Goal: Find specific page/section

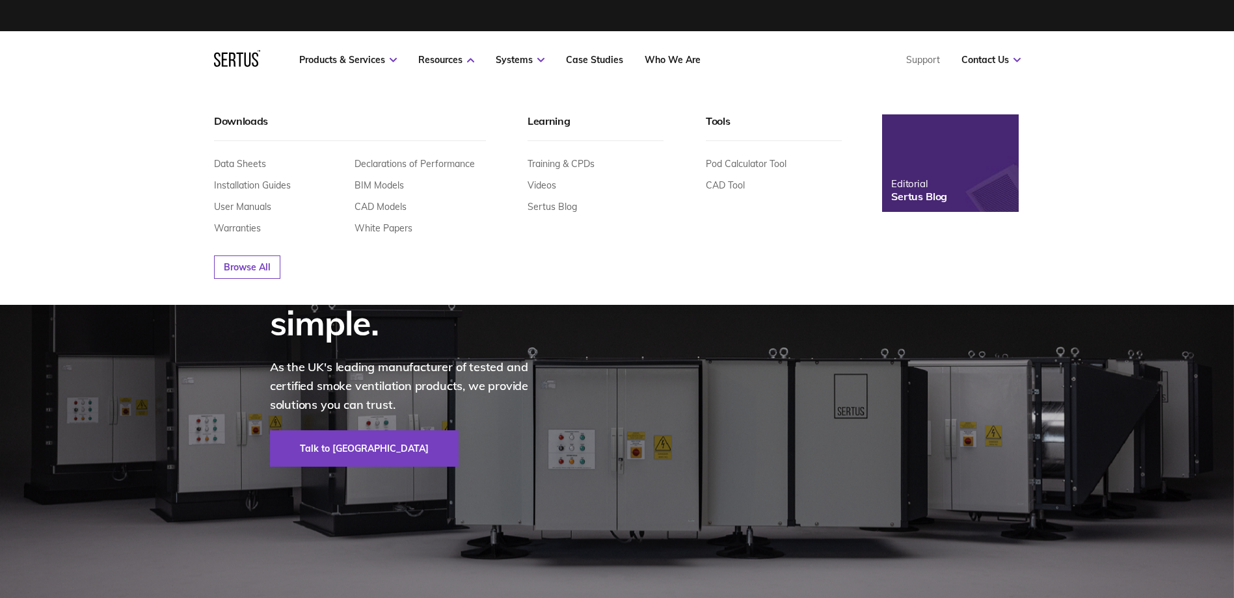
drag, startPoint x: 528, startPoint y: 120, endPoint x: 565, endPoint y: 121, distance: 37.1
click at [565, 121] on div "Learning" at bounding box center [595, 127] width 136 height 27
drag, startPoint x: 568, startPoint y: 122, endPoint x: 528, endPoint y: 126, distance: 40.5
click at [528, 126] on div "Learning" at bounding box center [595, 127] width 136 height 27
drag, startPoint x: 528, startPoint y: 116, endPoint x: 570, endPoint y: 120, distance: 41.9
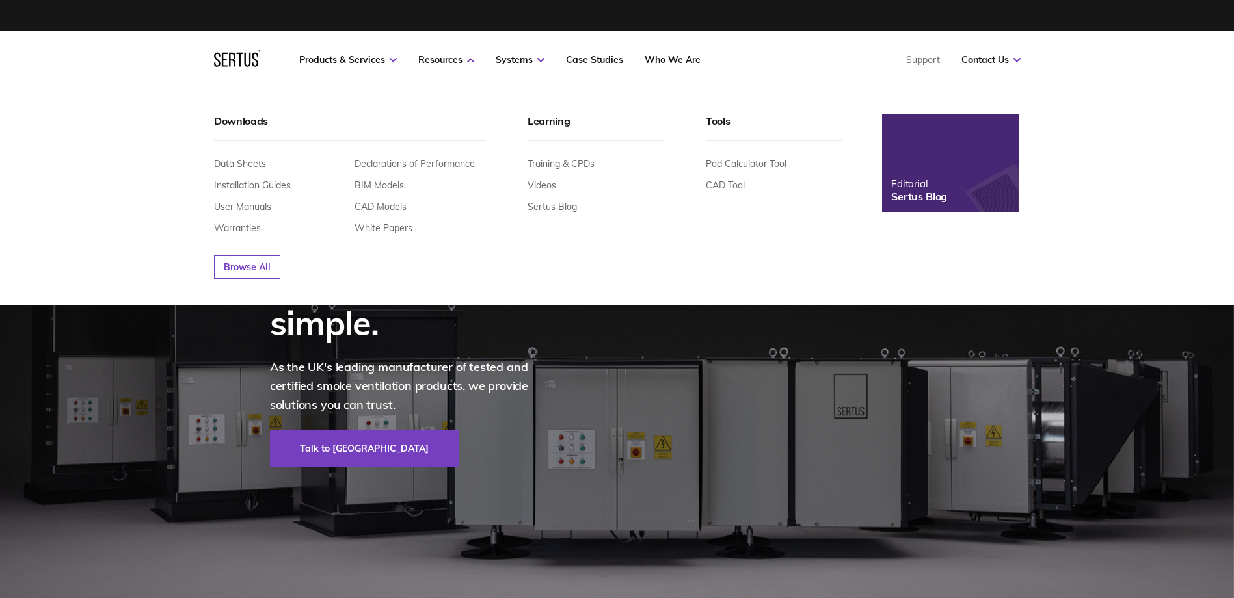
click at [535, 133] on div "Learning" at bounding box center [595, 127] width 136 height 27
click at [392, 227] on link "White Papers" at bounding box center [383, 228] width 58 height 12
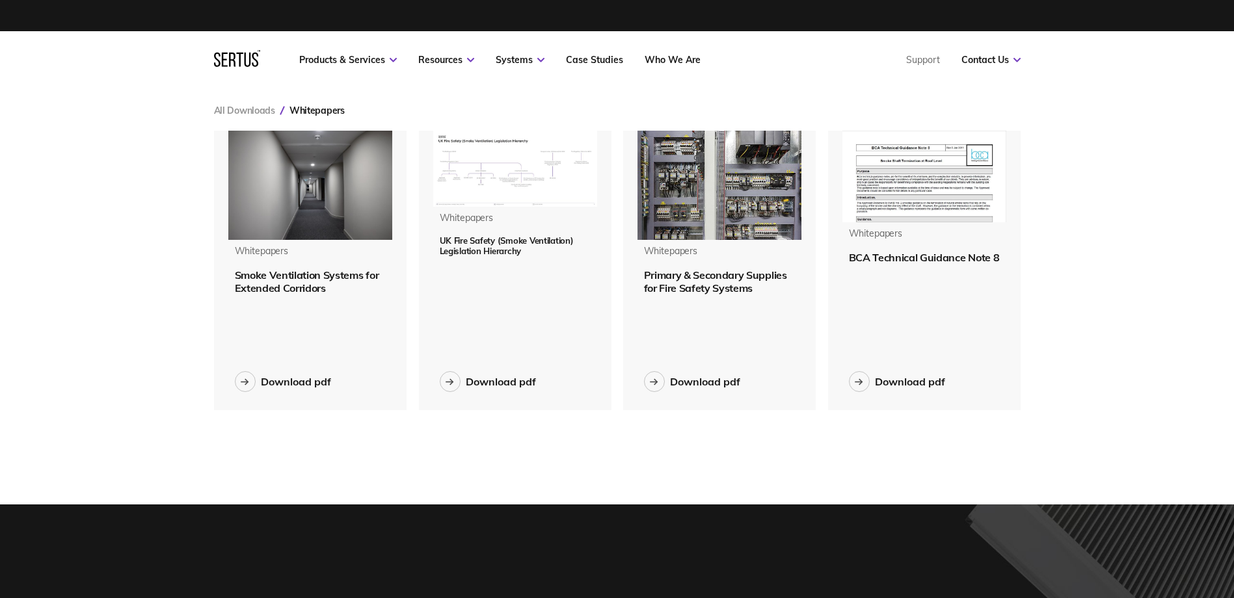
scroll to position [300, 827]
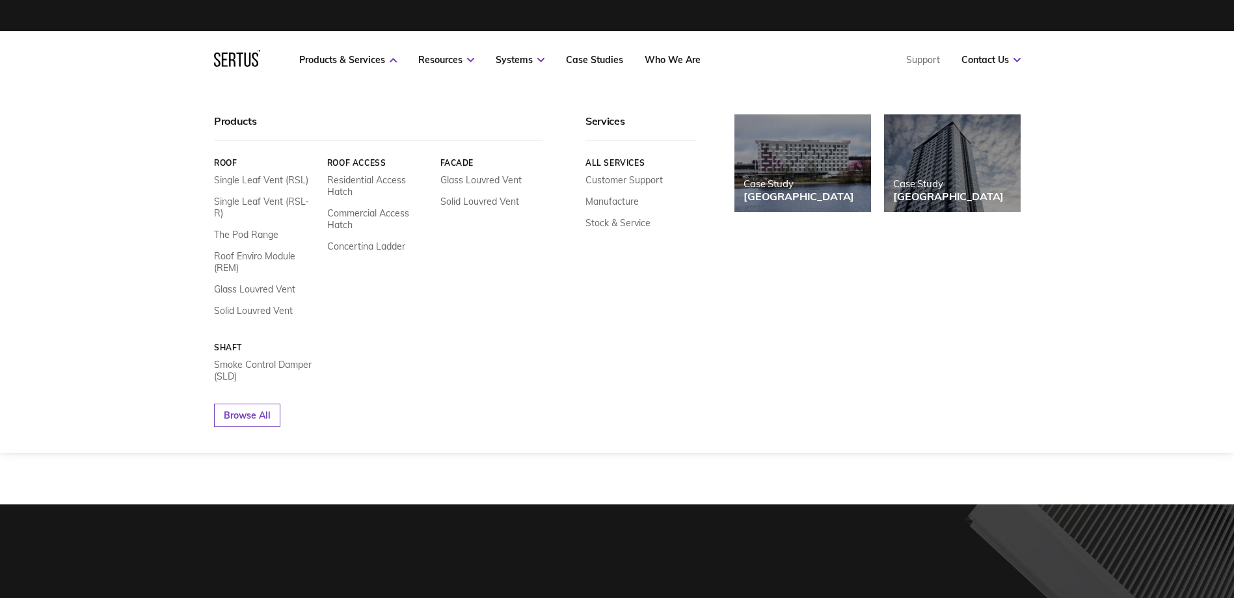
click at [1177, 181] on div "Products Roof Single Leaf Vent (RSL) Single Leaf Vent (RSL-R) The Pod Range Roo…" at bounding box center [617, 270] width 1234 height 365
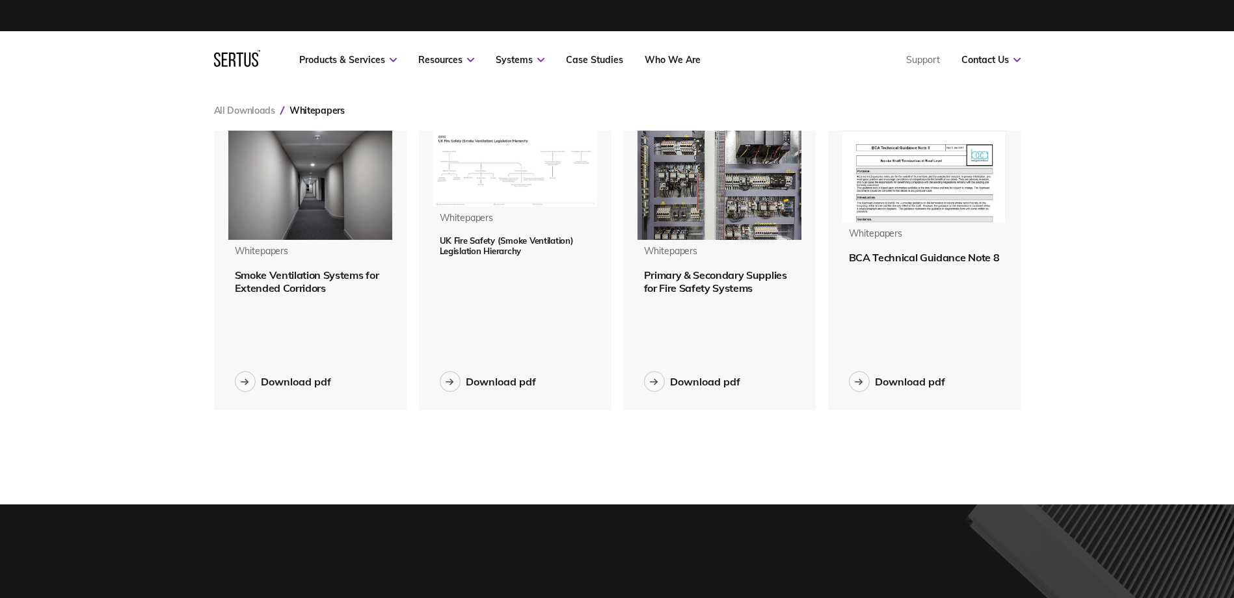
click at [1118, 75] on div "Products & Services Resources Systems Case Studies Who We Are Support Contact U…" at bounding box center [617, 59] width 1234 height 57
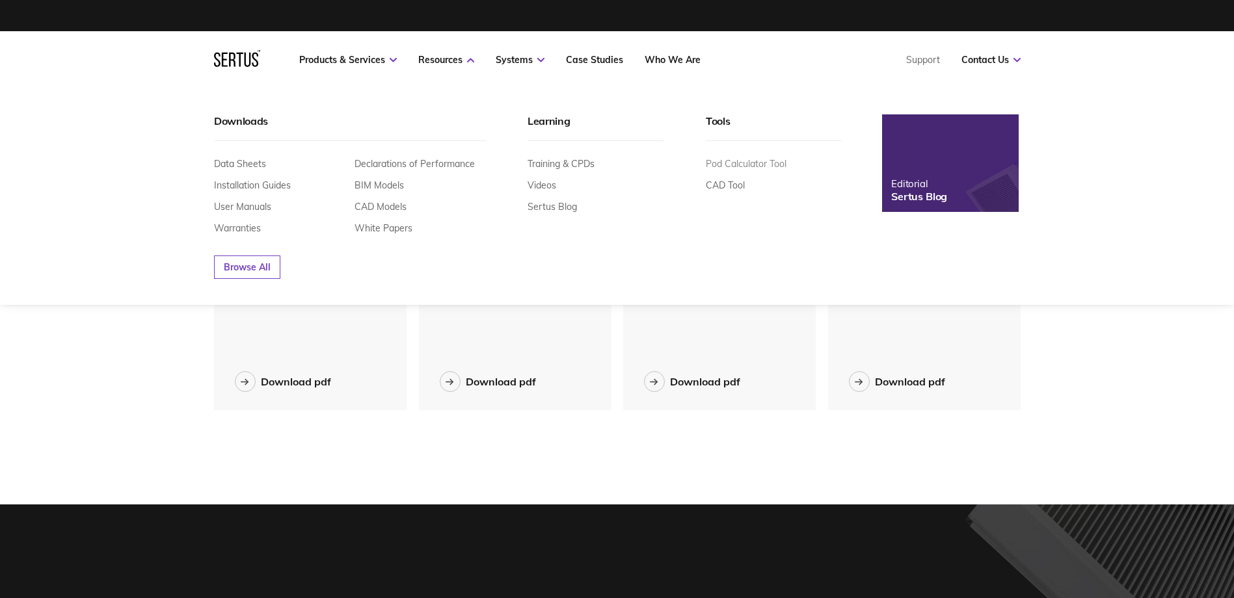
click at [749, 166] on link "Pod Calculator Tool" at bounding box center [746, 164] width 81 height 12
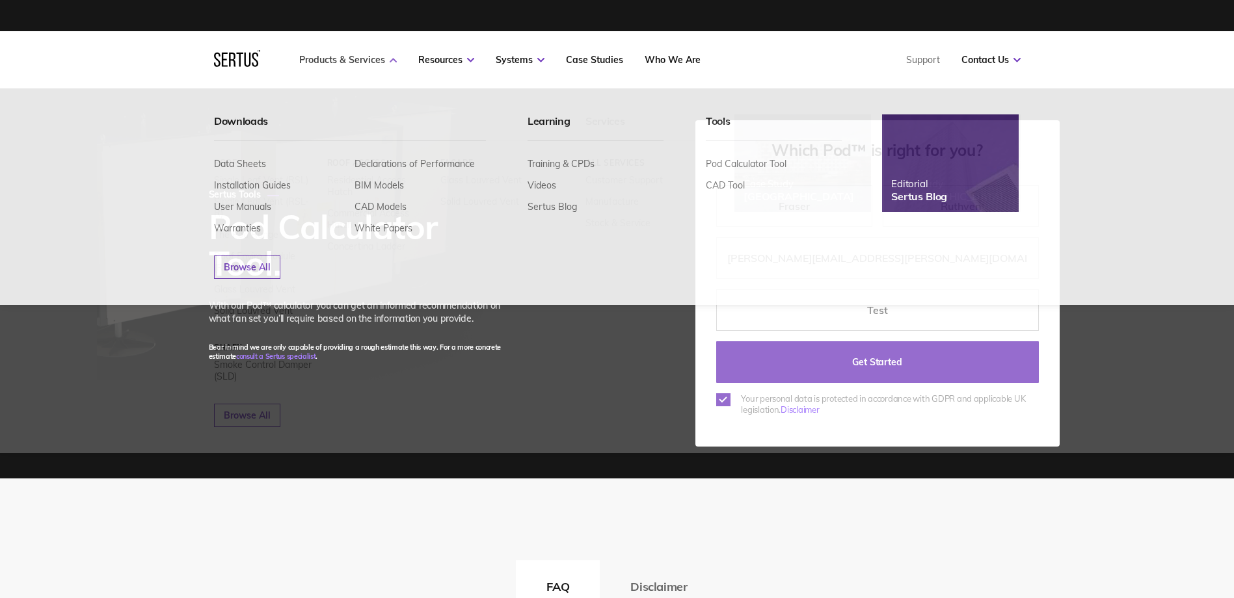
click at [317, 55] on link "Products & Services" at bounding box center [348, 60] width 98 height 12
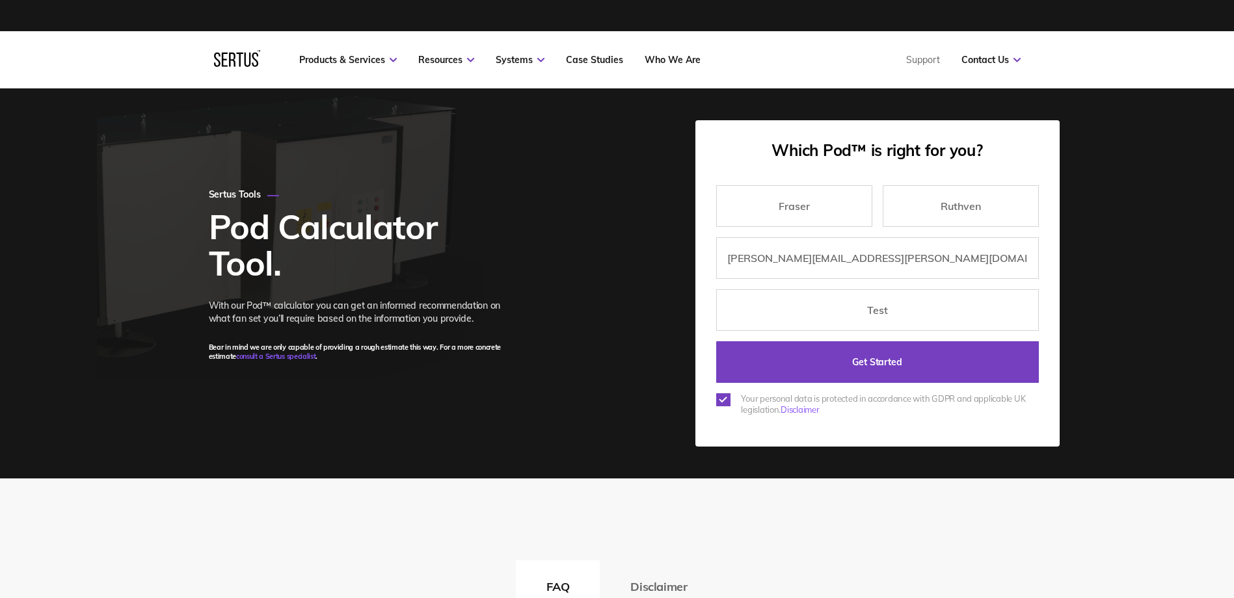
click at [224, 57] on icon at bounding box center [237, 58] width 46 height 17
